Goal: Find specific page/section: Find specific page/section

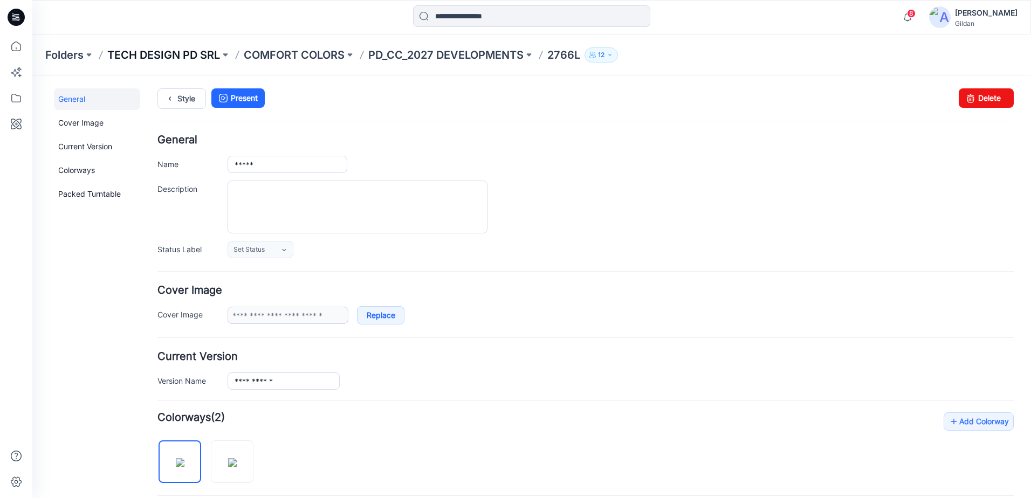
click at [167, 55] on p "TECH DESIGN PD SRL" at bounding box center [163, 54] width 113 height 15
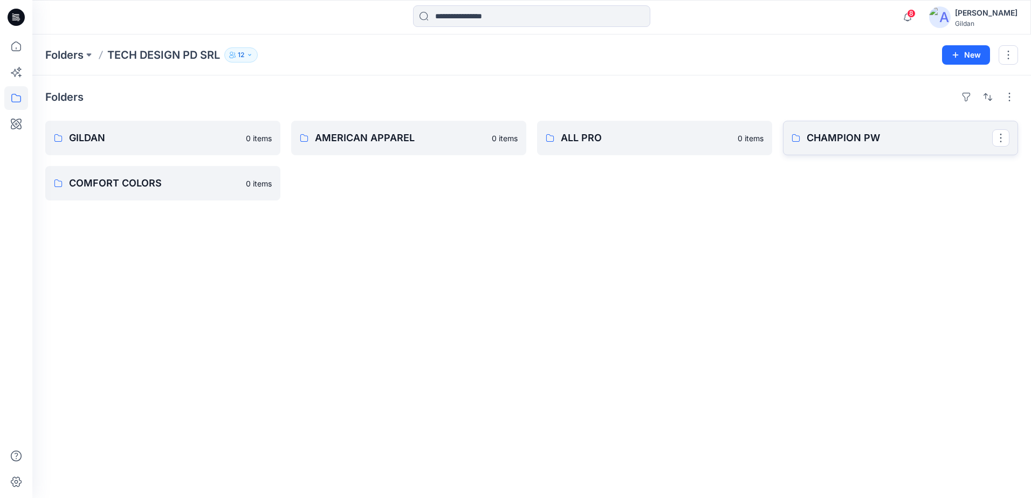
click at [842, 139] on p "CHAMPION PW" at bounding box center [898, 137] width 185 height 15
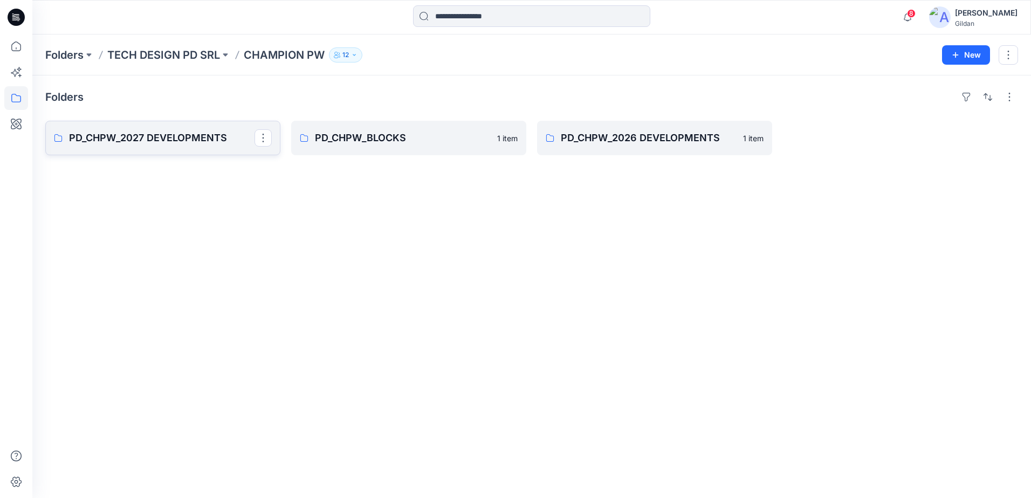
click at [170, 145] on p "PD_CHPW_2027 DEVELOPMENTS" at bounding box center [161, 137] width 185 height 15
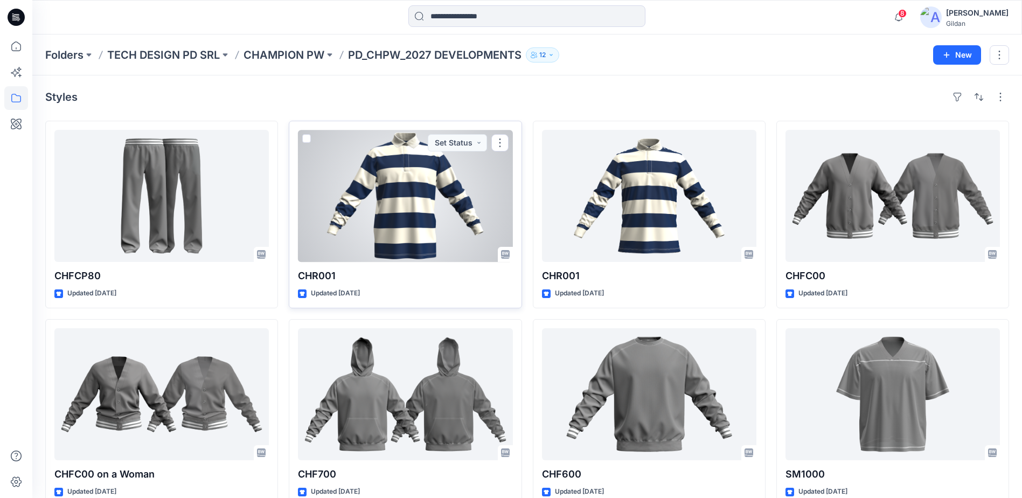
click at [398, 201] on div at bounding box center [405, 196] width 215 height 132
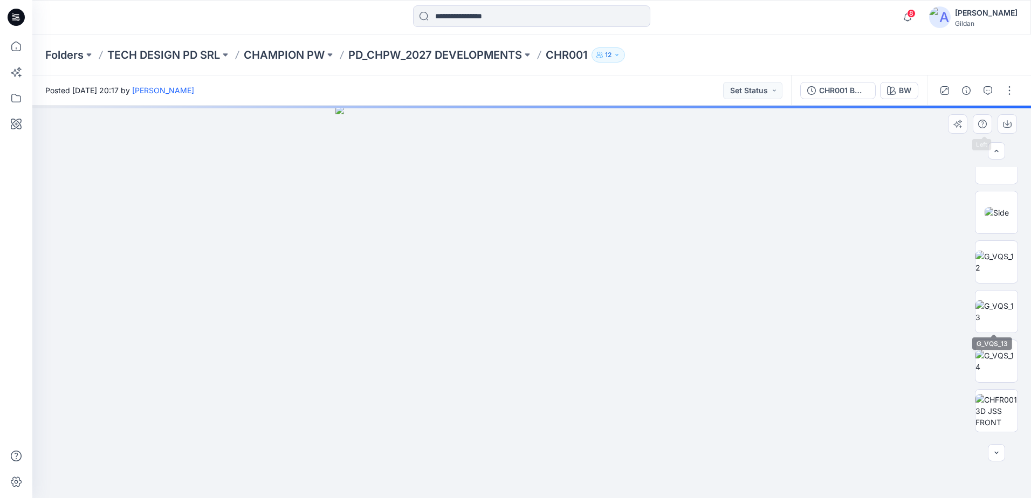
scroll to position [418, 0]
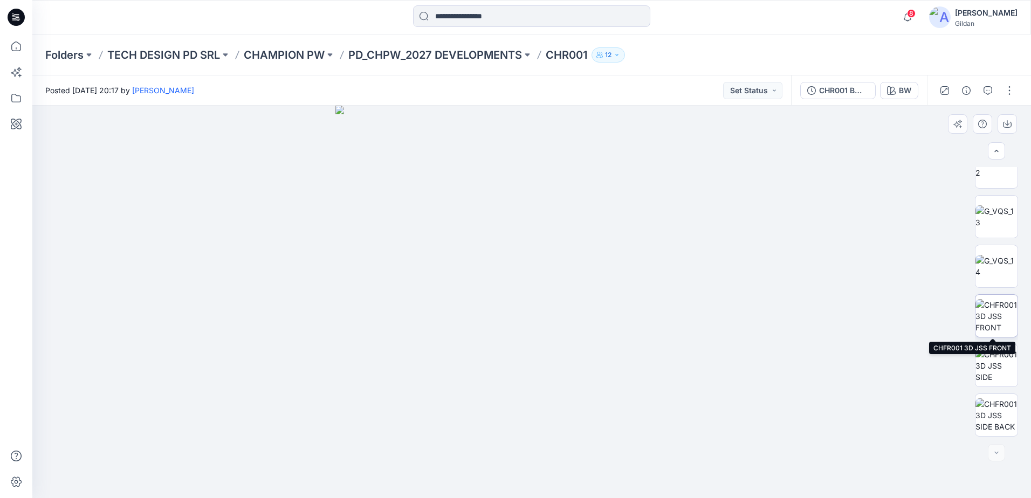
click at [995, 321] on img at bounding box center [996, 316] width 42 height 34
